Goal: Go to known website: Go to known website

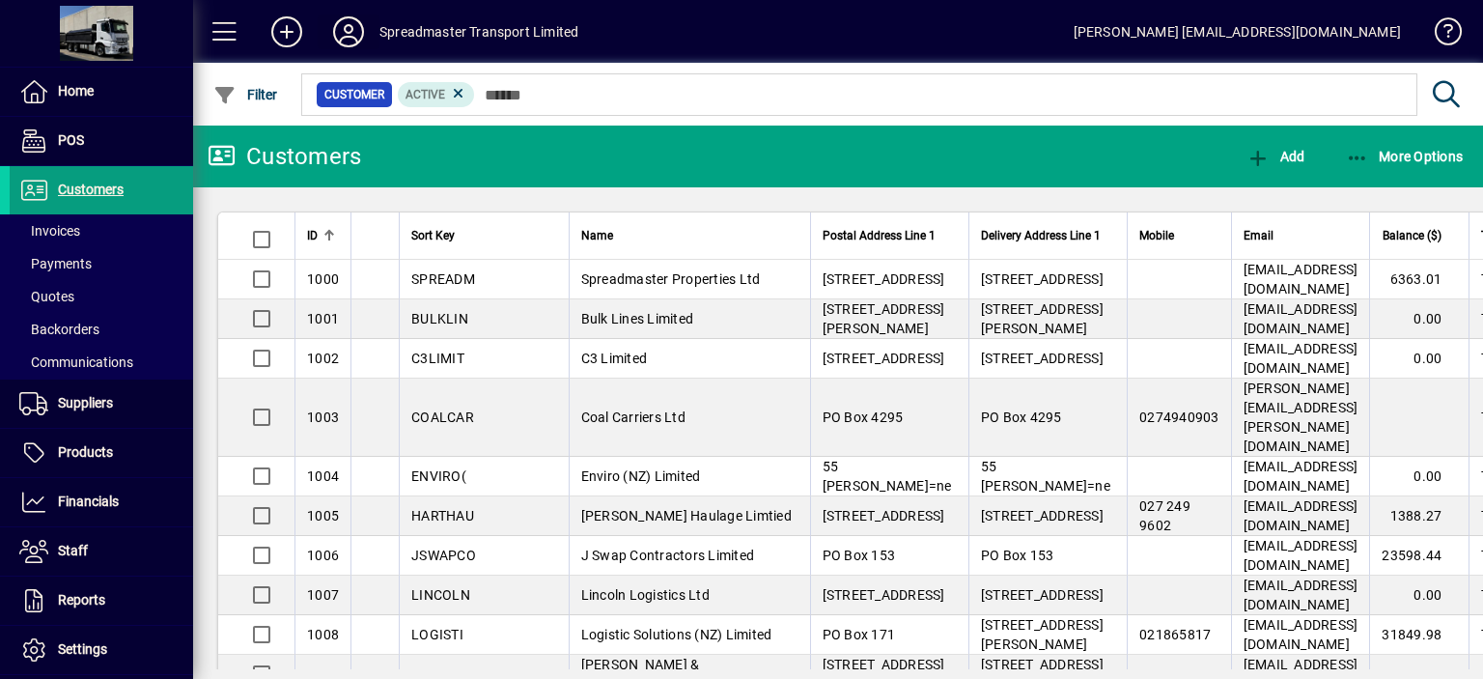
click at [353, 39] on icon at bounding box center [348, 31] width 39 height 31
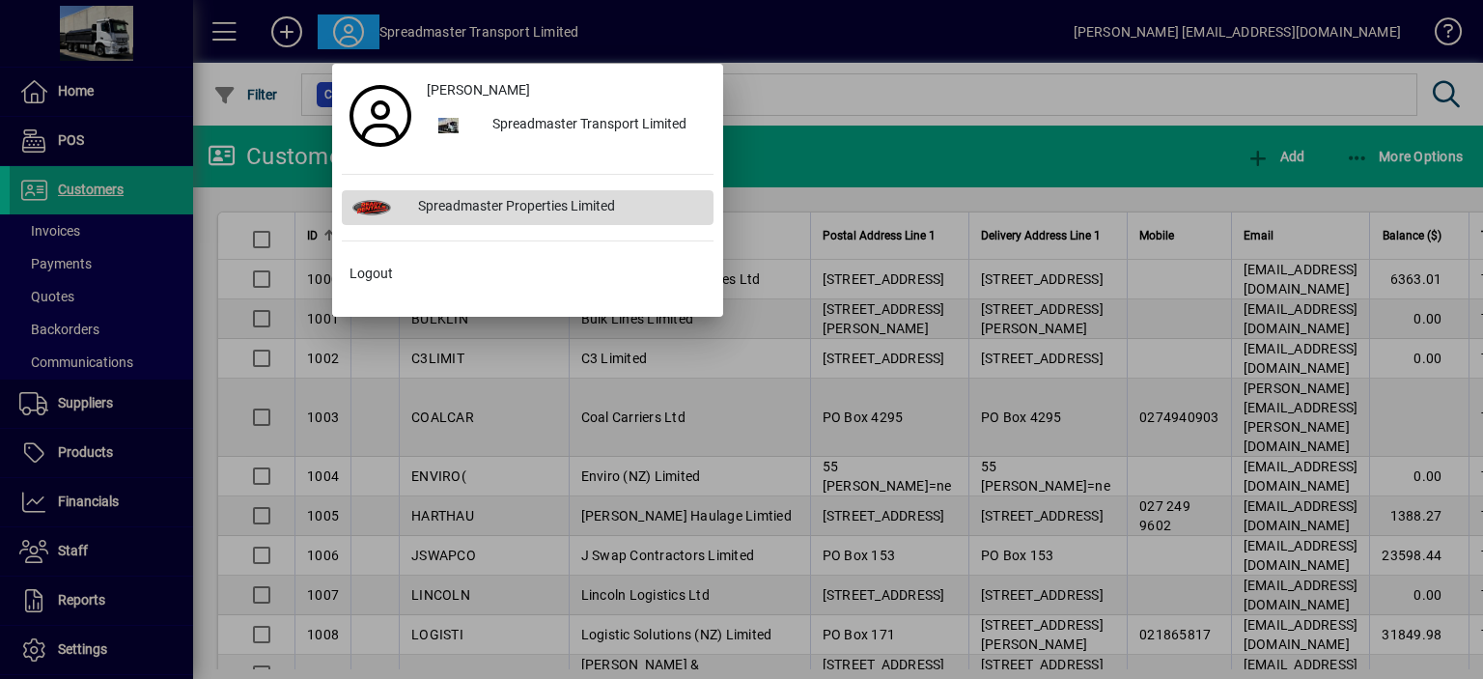
click at [522, 202] on div "Spreadmaster Properties Limited" at bounding box center [558, 207] width 311 height 35
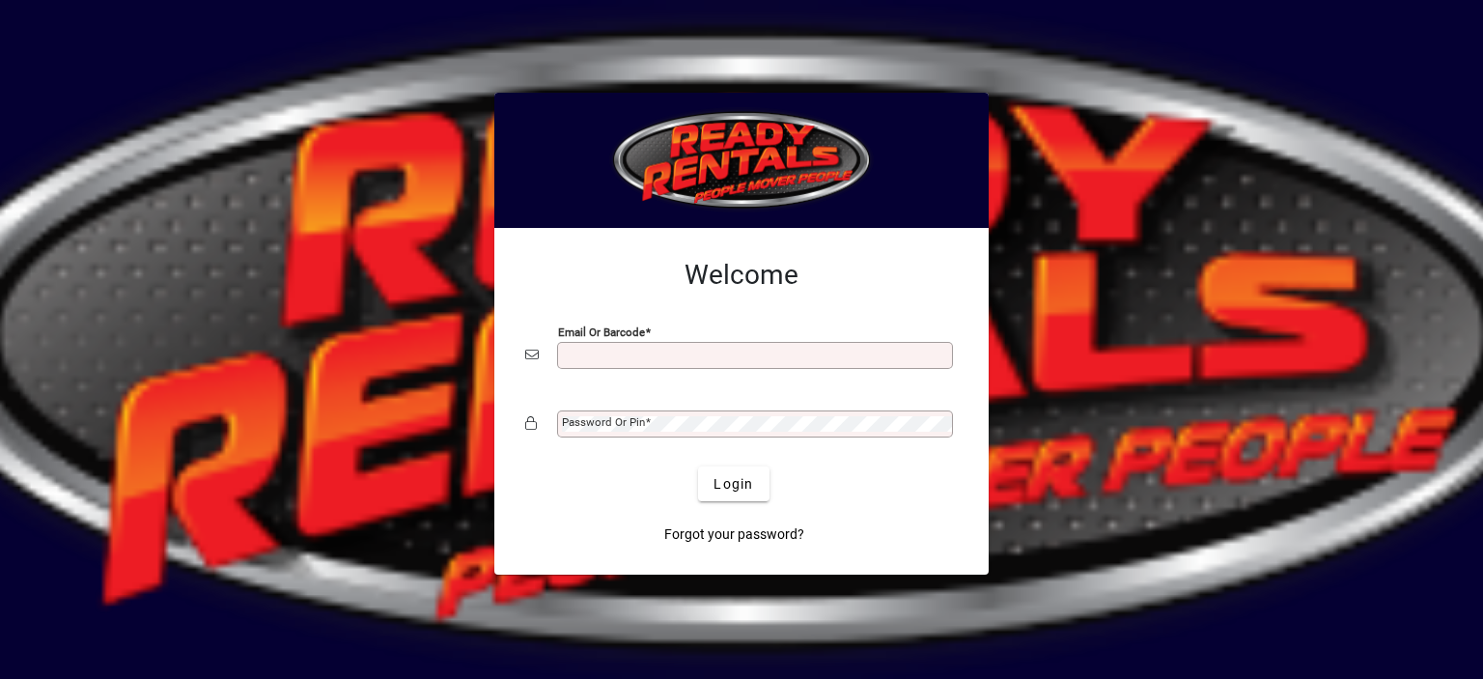
click at [595, 358] on input "Email or Barcode" at bounding box center [757, 355] width 390 height 15
type input "**********"
click at [583, 421] on mat-label "Password or Pin" at bounding box center [603, 422] width 83 height 14
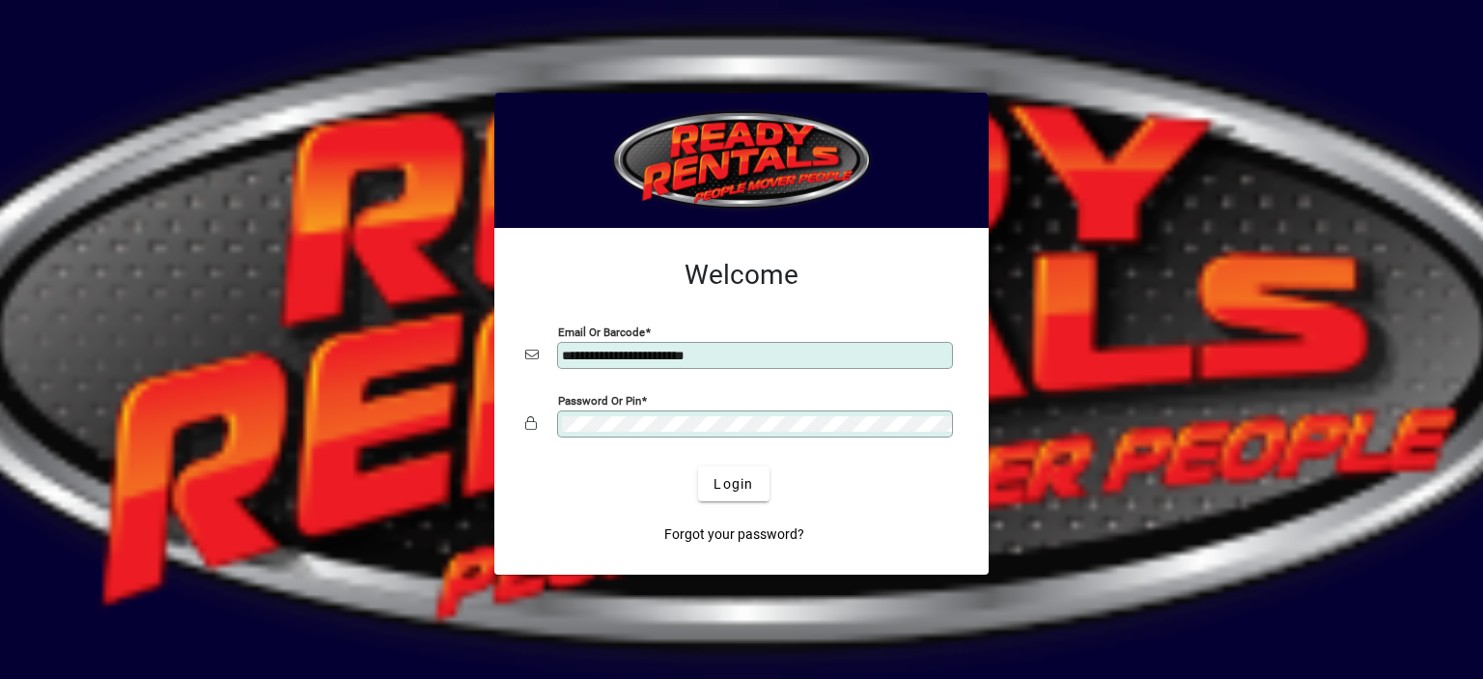
click at [698, 466] on button "Login" at bounding box center [733, 483] width 71 height 35
